Goal: Task Accomplishment & Management: Manage account settings

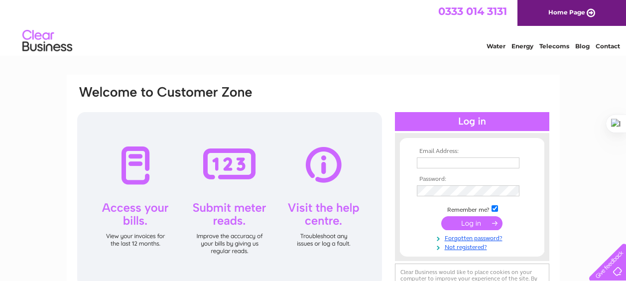
type input "[EMAIL_ADDRESS][DOMAIN_NAME]"
click at [476, 224] on input "submit" at bounding box center [471, 223] width 61 height 14
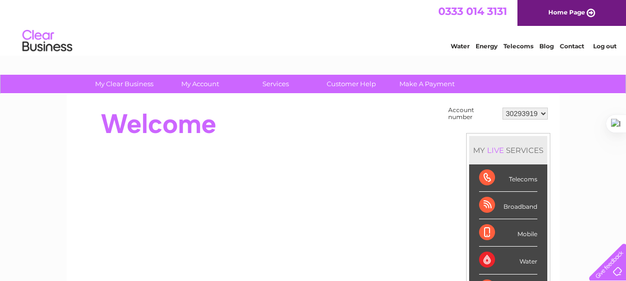
click at [480, 261] on div "Water" at bounding box center [508, 259] width 58 height 27
click at [528, 260] on div "Water" at bounding box center [508, 259] width 58 height 27
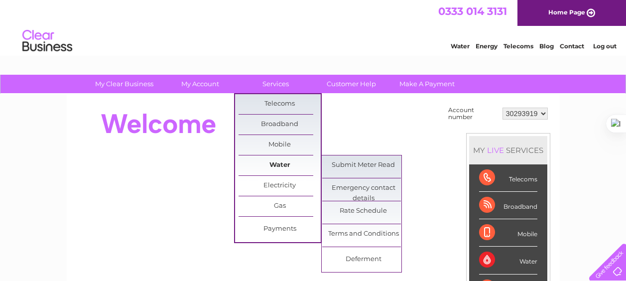
click at [289, 161] on link "Water" at bounding box center [280, 165] width 82 height 20
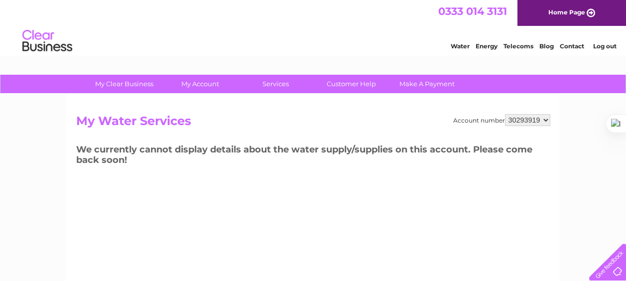
click at [547, 121] on select "30293919 30293920 30302547" at bounding box center [527, 120] width 45 height 12
select select "30302547"
click at [505, 114] on select "30293919 30293920 30302547" at bounding box center [527, 120] width 45 height 12
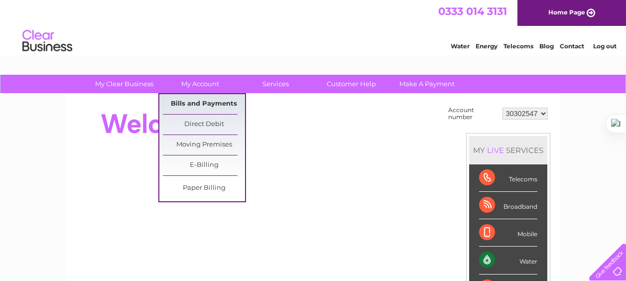
click at [203, 107] on link "Bills and Payments" at bounding box center [204, 104] width 82 height 20
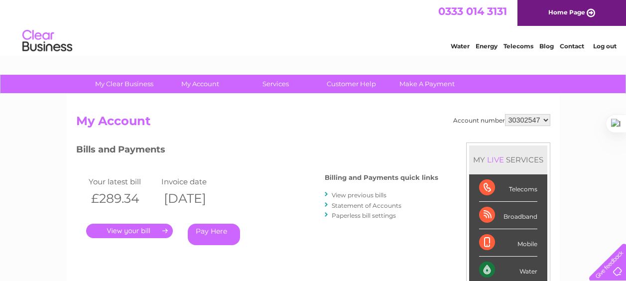
click at [159, 229] on link "." at bounding box center [129, 231] width 87 height 14
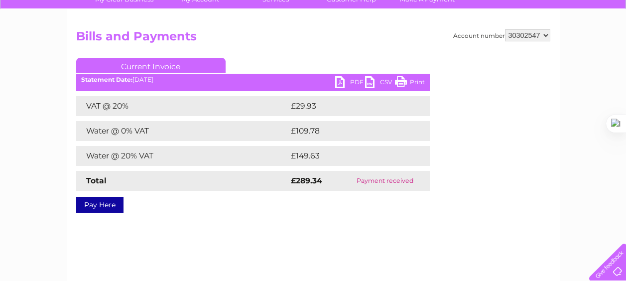
scroll to position [86, 0]
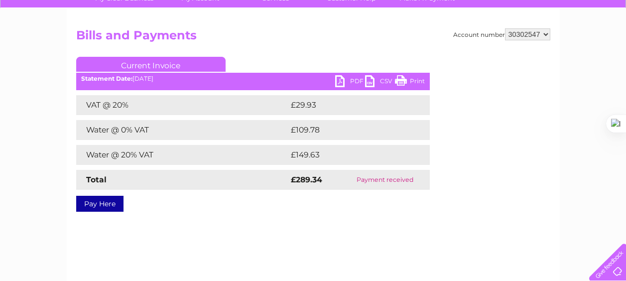
click at [351, 80] on link "PDF" at bounding box center [350, 82] width 30 height 14
